Goal: Navigation & Orientation: Find specific page/section

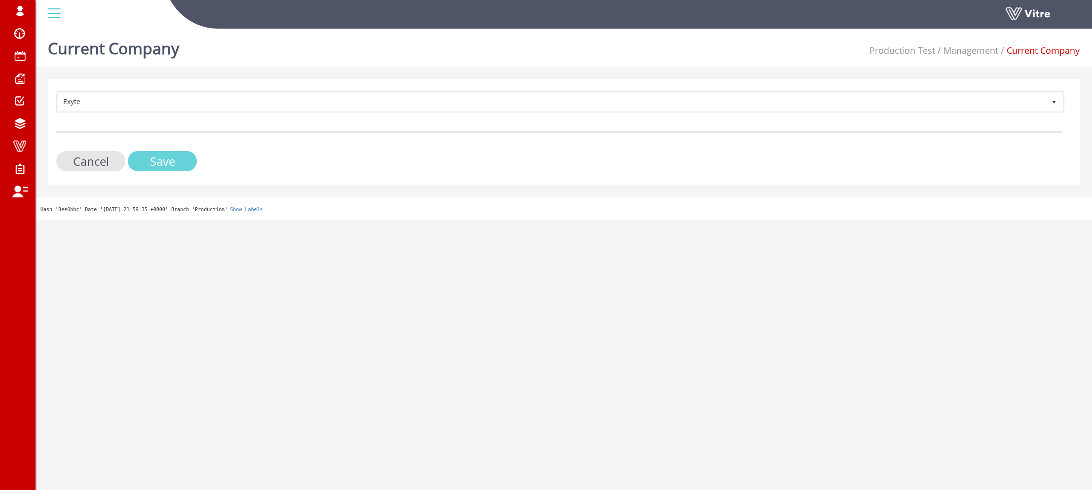
click at [166, 156] on input "Save" at bounding box center [162, 161] width 69 height 20
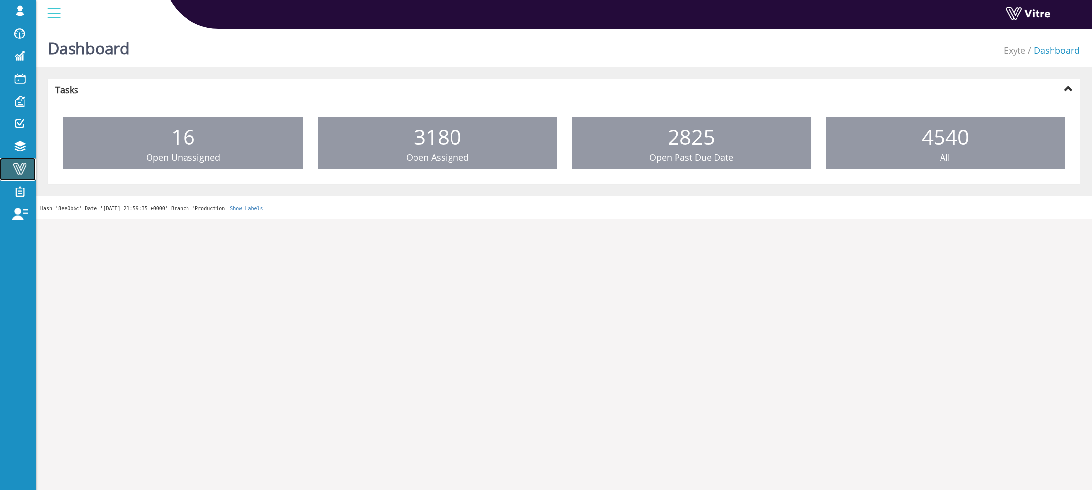
click at [11, 172] on span at bounding box center [19, 169] width 25 height 12
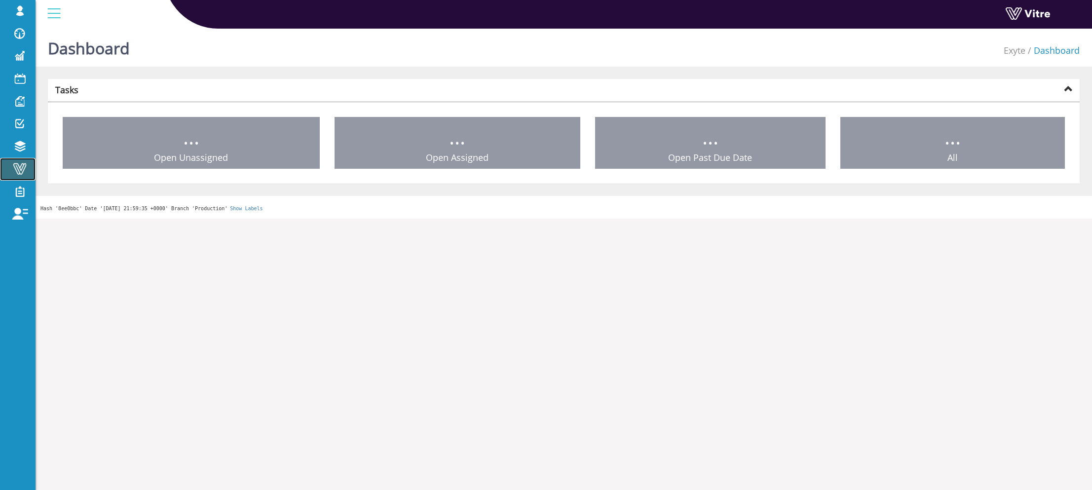
click at [2, 163] on link "Vitre" at bounding box center [18, 169] width 36 height 23
